Goal: Transaction & Acquisition: Register for event/course

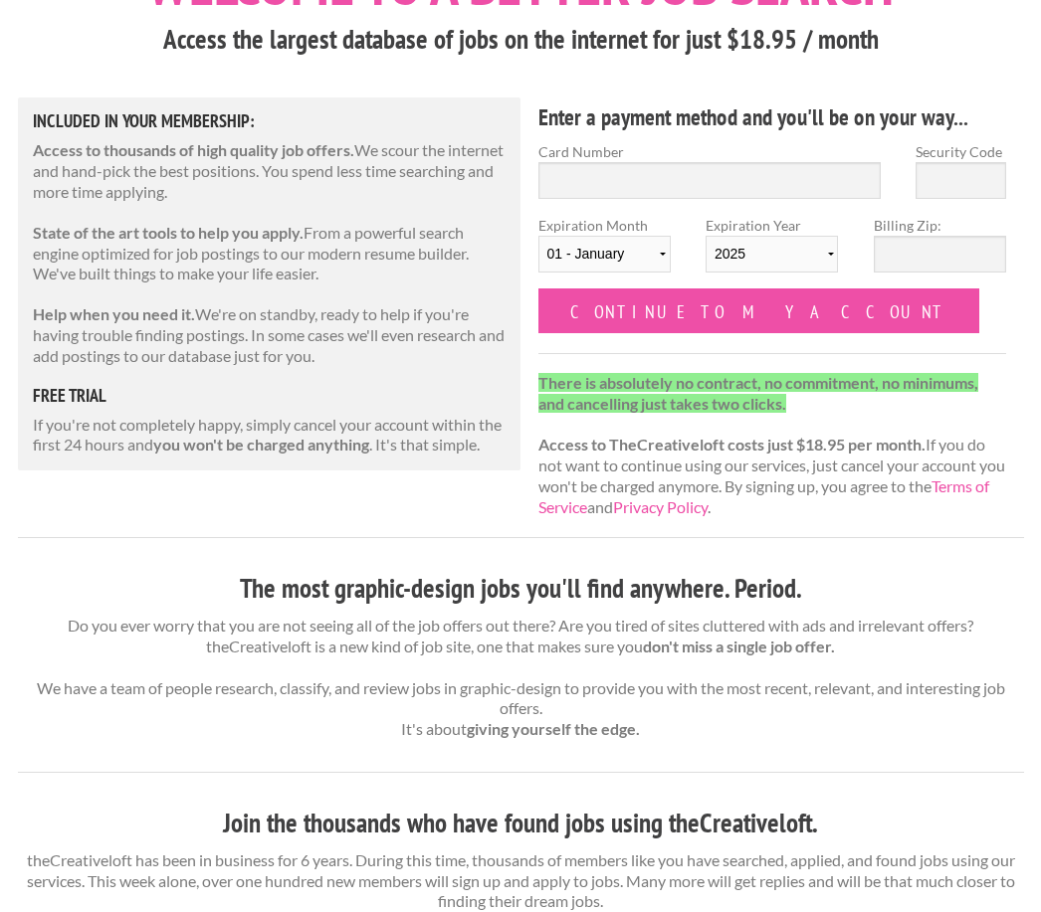
scroll to position [155, 0]
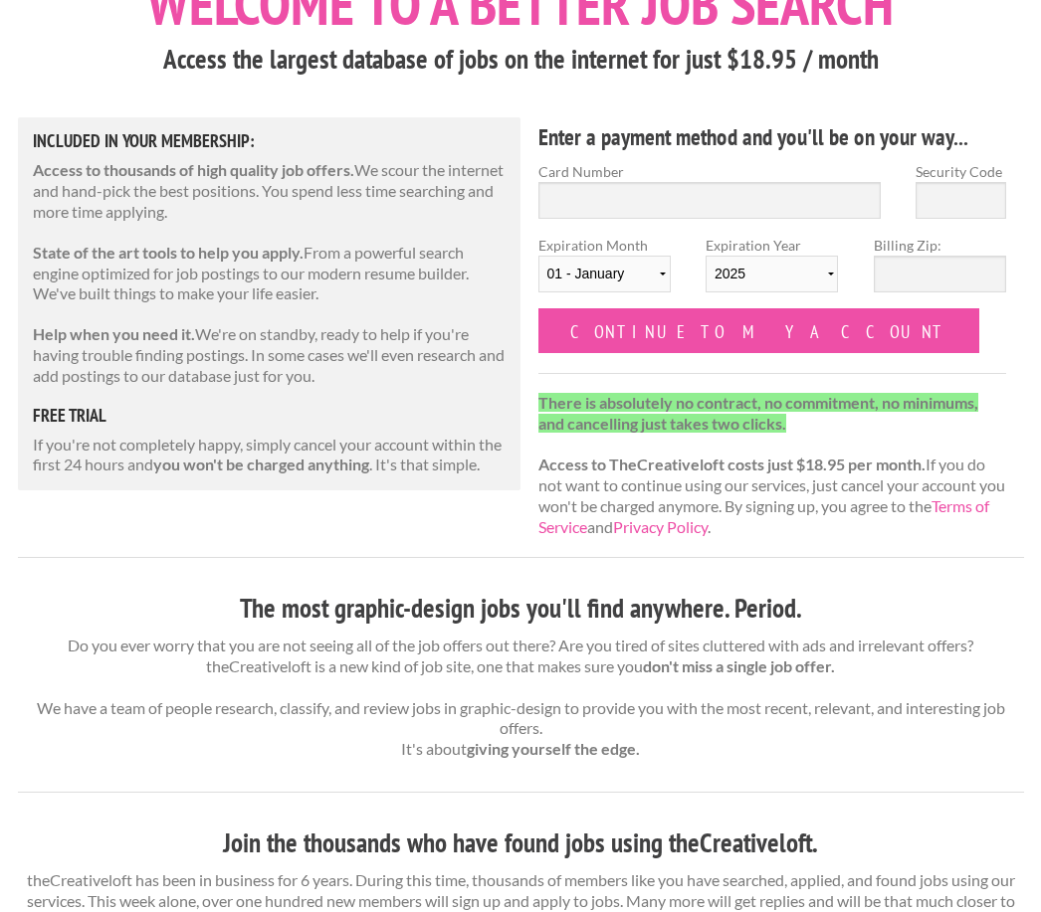
click at [749, 333] on input "Continue to my account" at bounding box center [759, 330] width 442 height 45
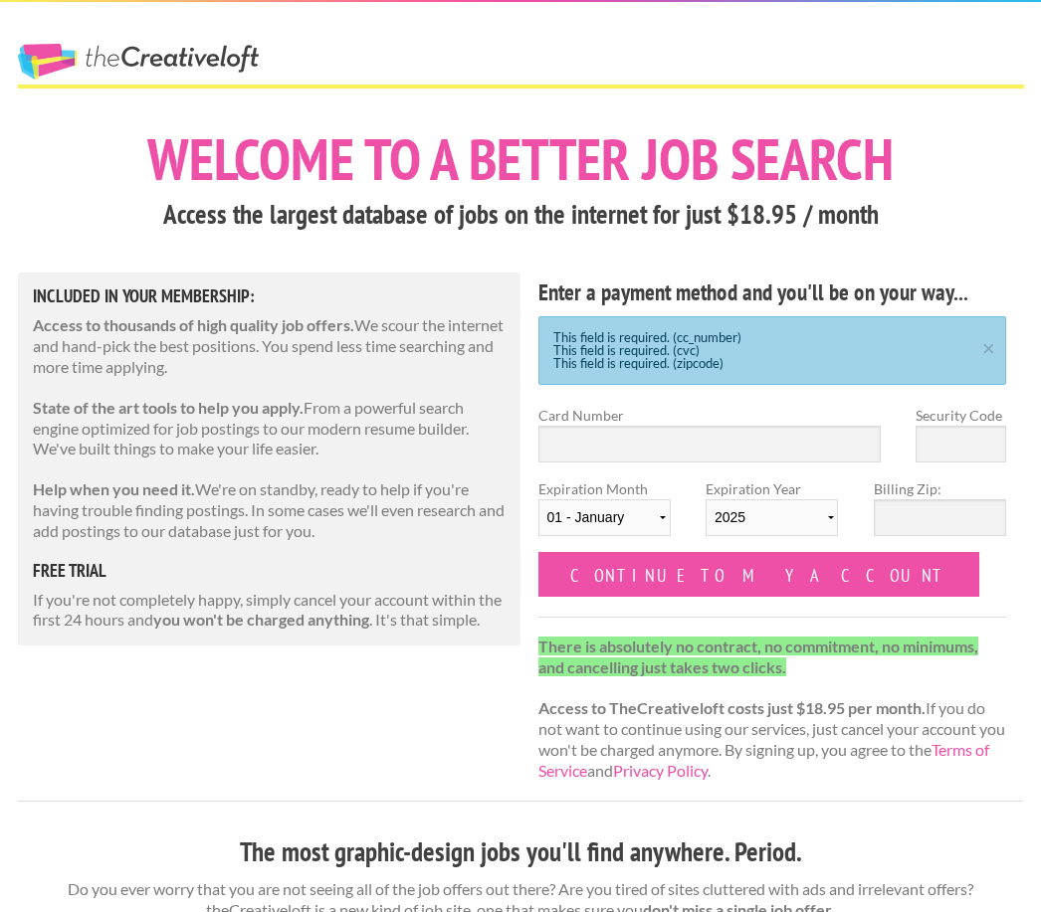
scroll to position [11, 0]
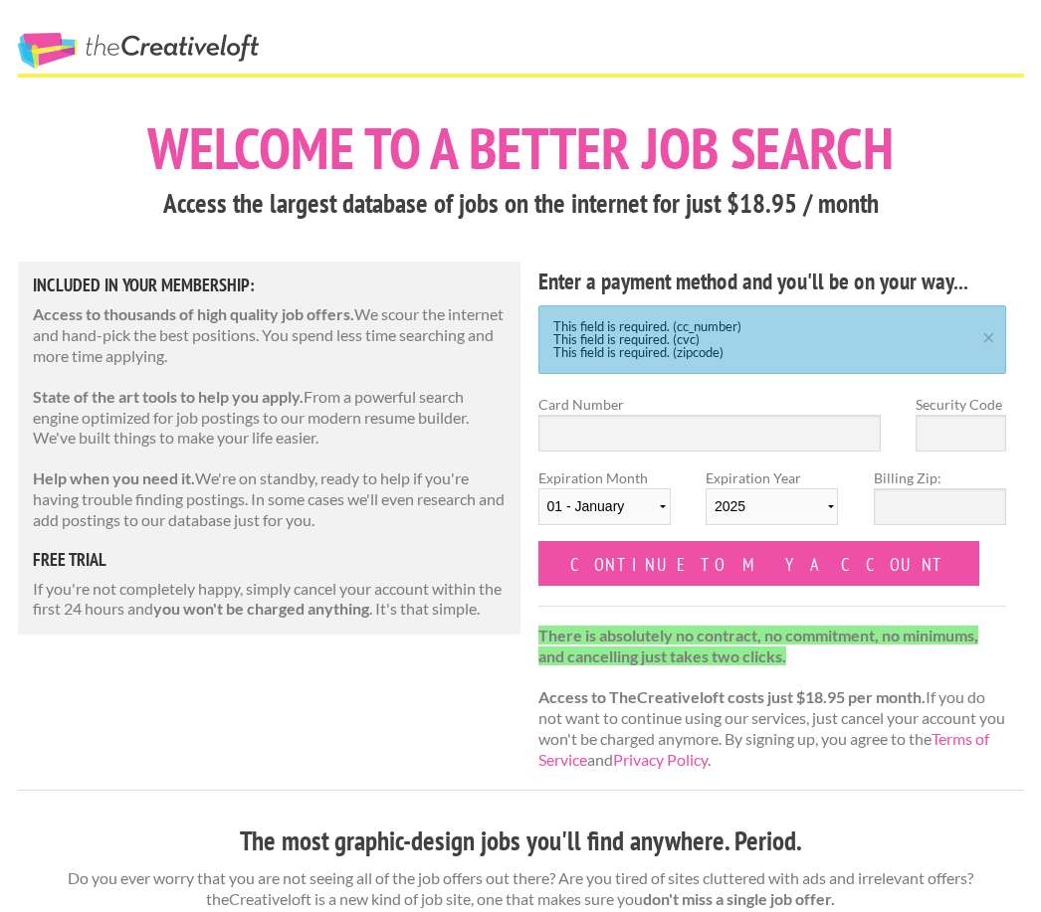
click at [704, 567] on input "Continue to my account" at bounding box center [759, 563] width 442 height 45
